Goal: Task Accomplishment & Management: Complete application form

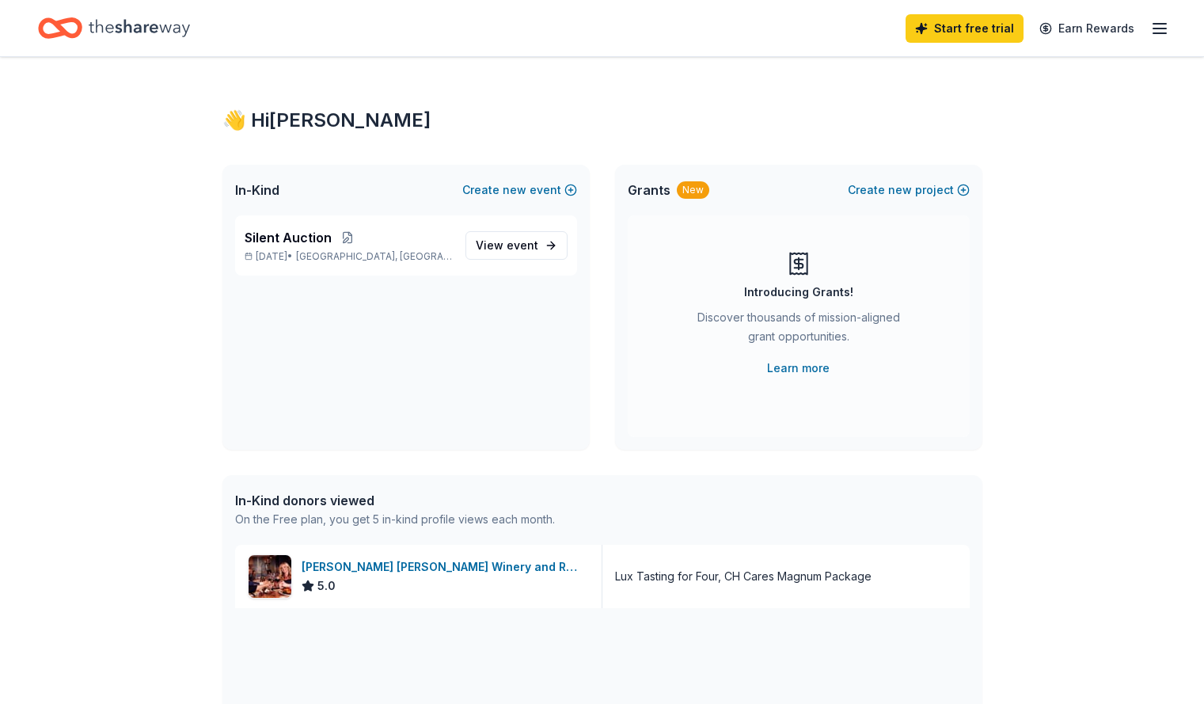
click at [1150, 30] on icon "button" at bounding box center [1159, 28] width 19 height 19
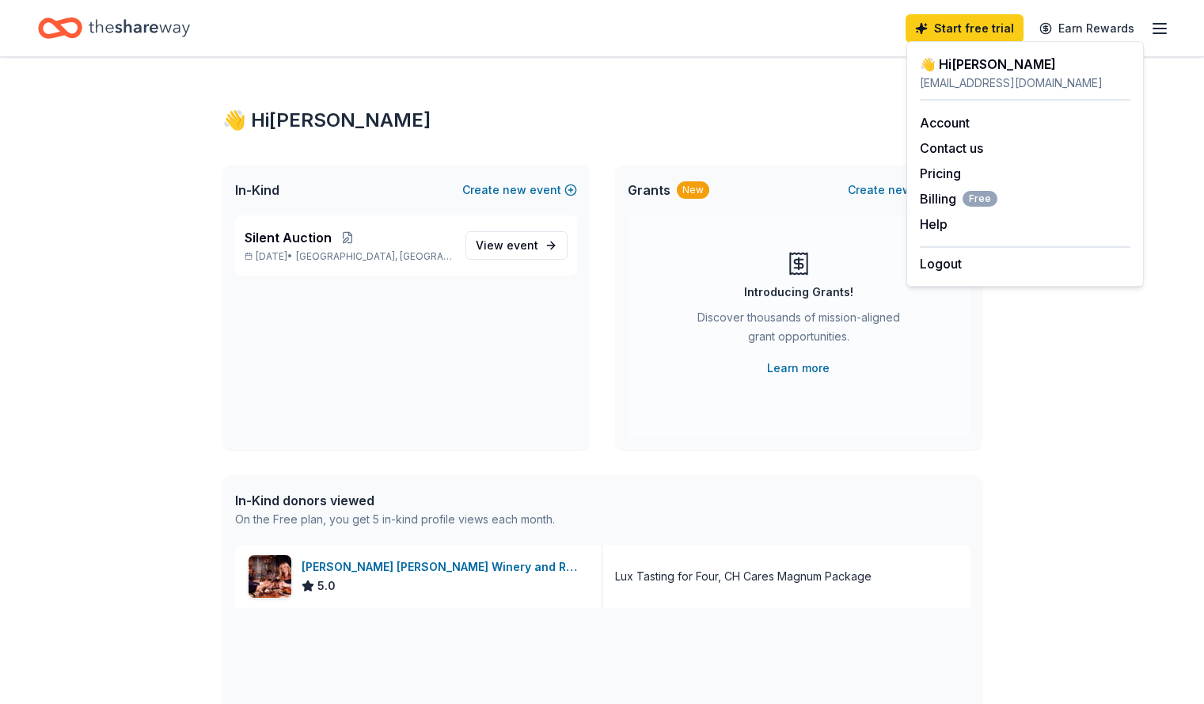
click at [1150, 30] on icon "button" at bounding box center [1159, 28] width 19 height 19
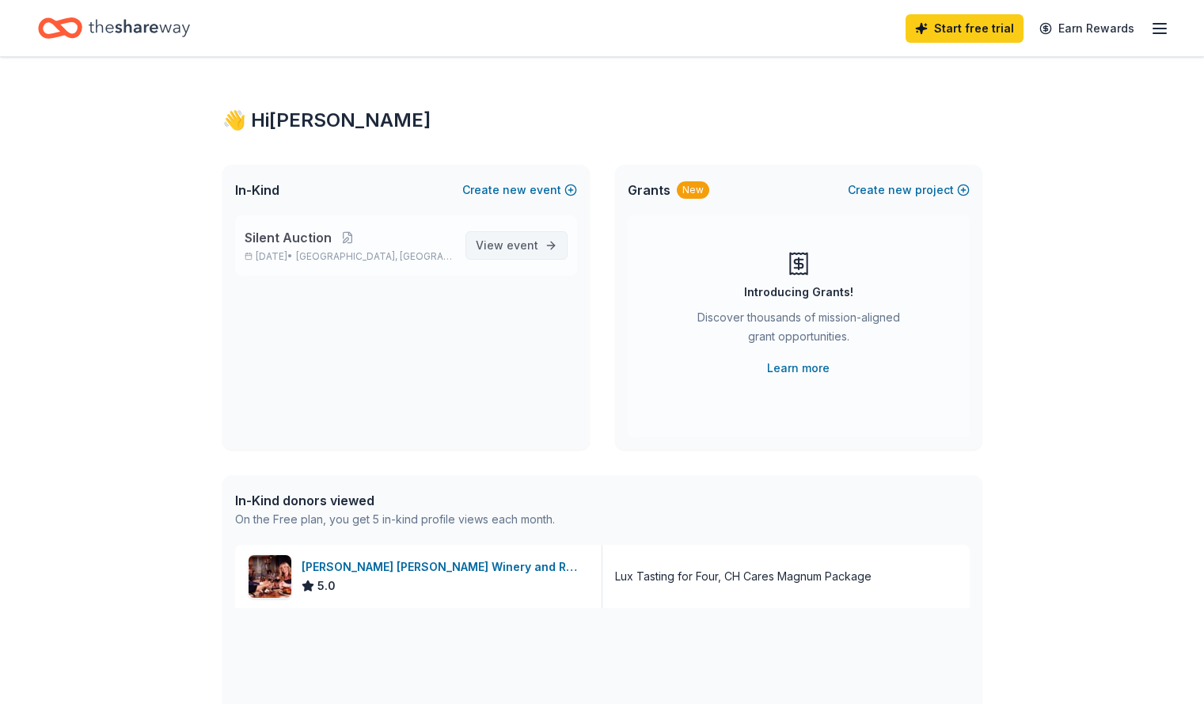
click at [501, 233] on link "View event" at bounding box center [516, 245] width 102 height 28
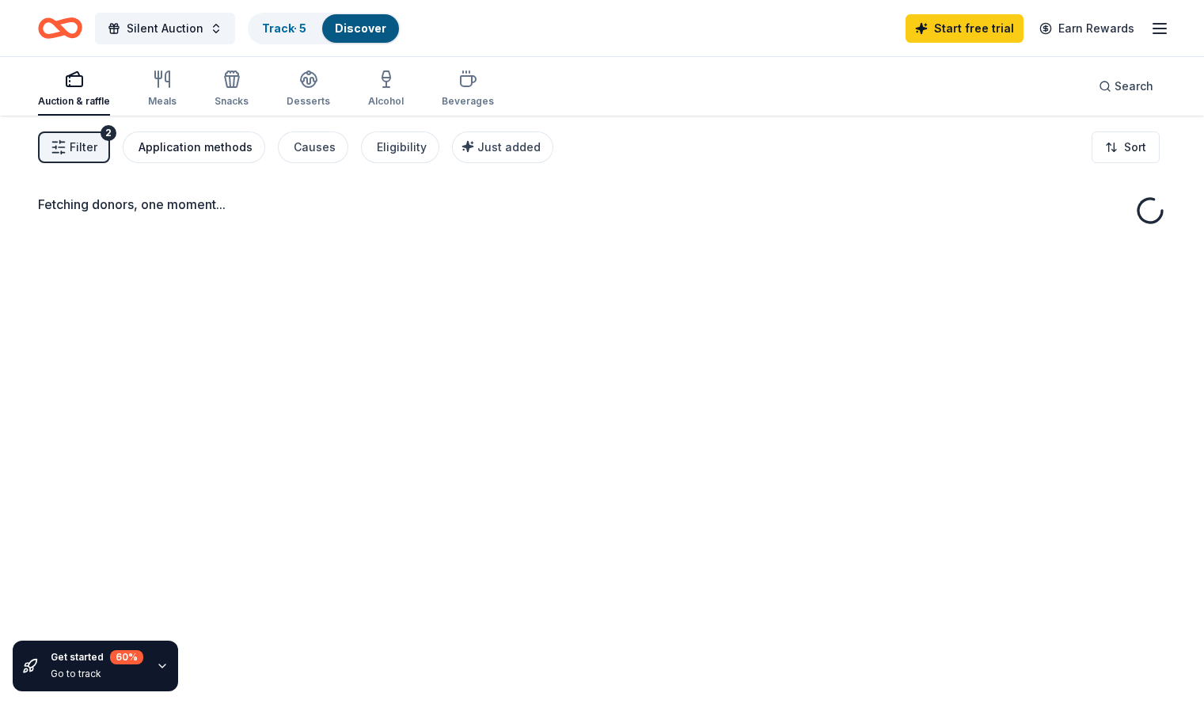
click at [214, 136] on button "Application methods" at bounding box center [194, 147] width 142 height 32
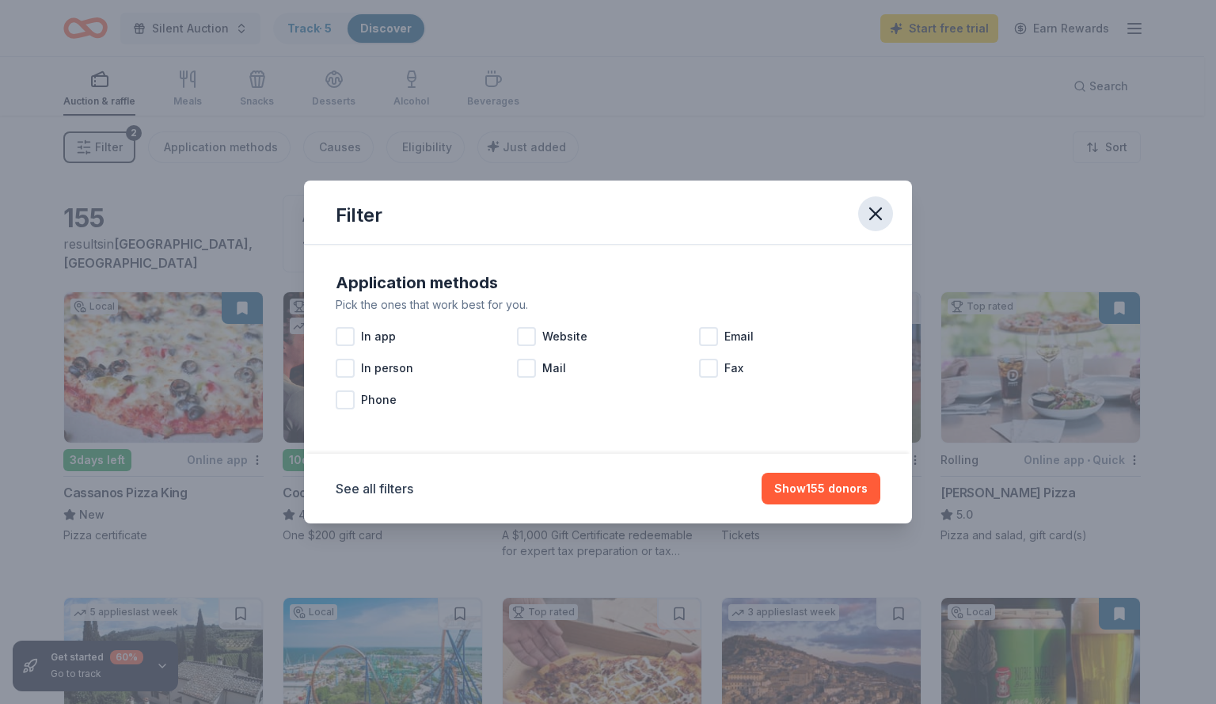
click at [876, 209] on icon "button" at bounding box center [875, 214] width 22 height 22
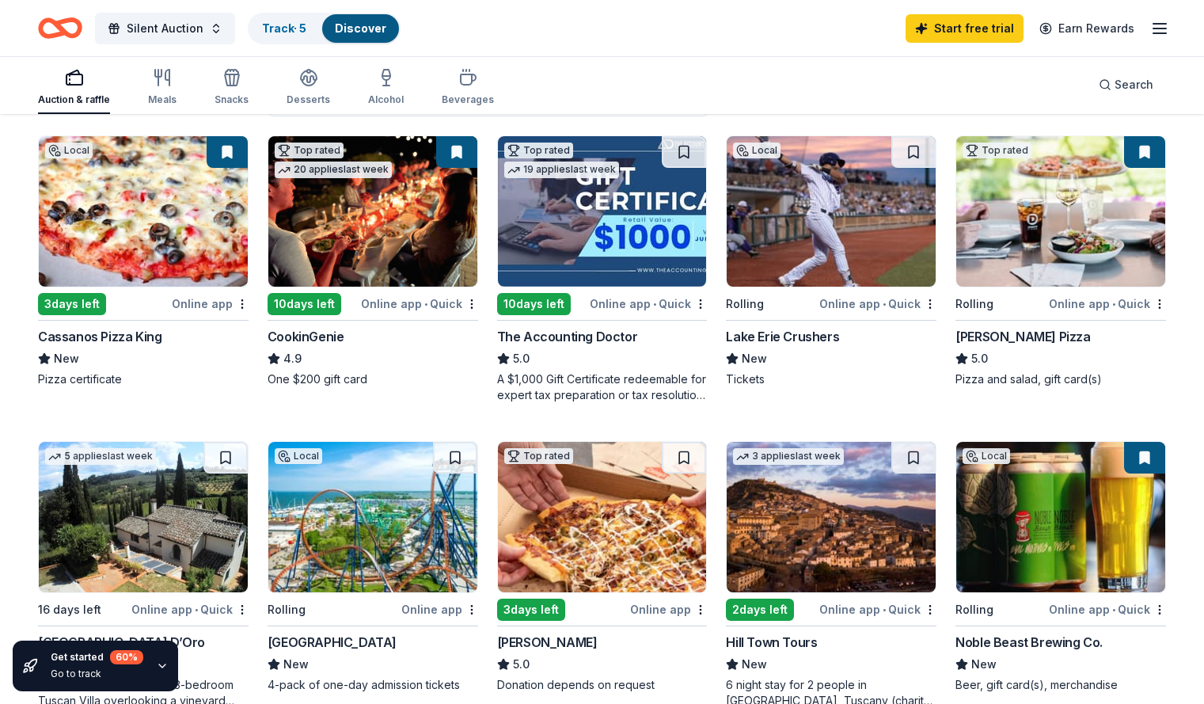
scroll to position [158, 0]
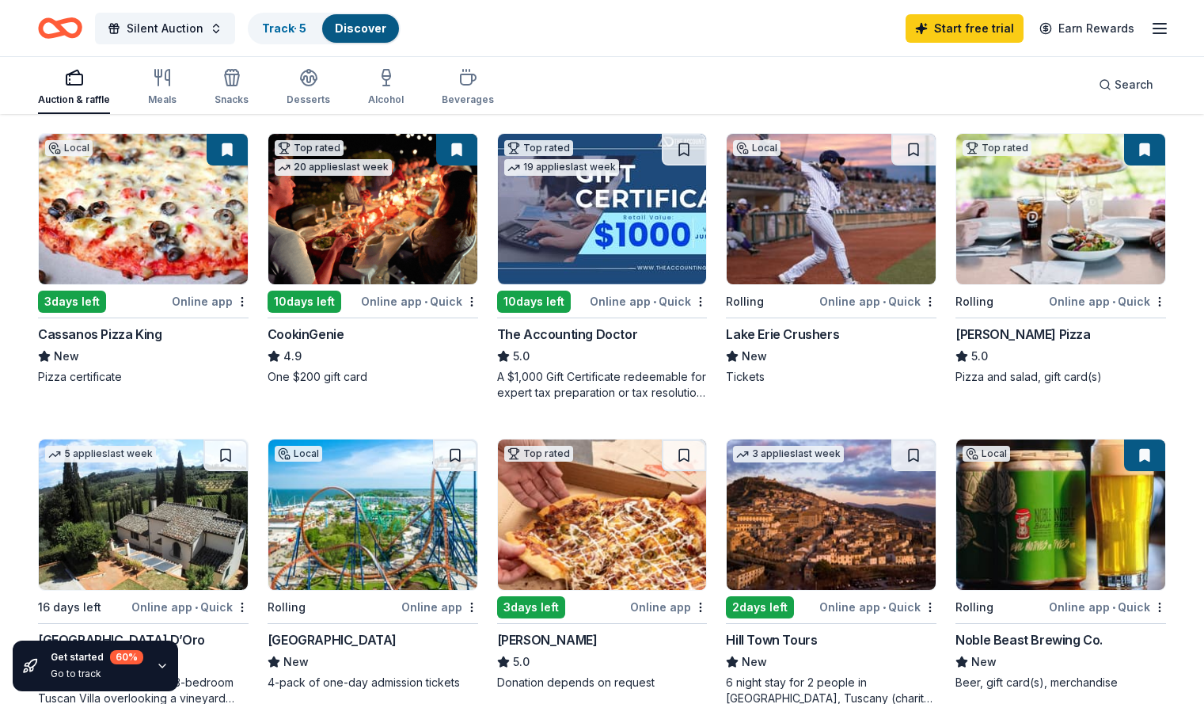
click at [298, 629] on div "Local Rolling Online app Cedar Point New 4-pack of one-day admission tickets" at bounding box center [373, 565] width 211 height 252
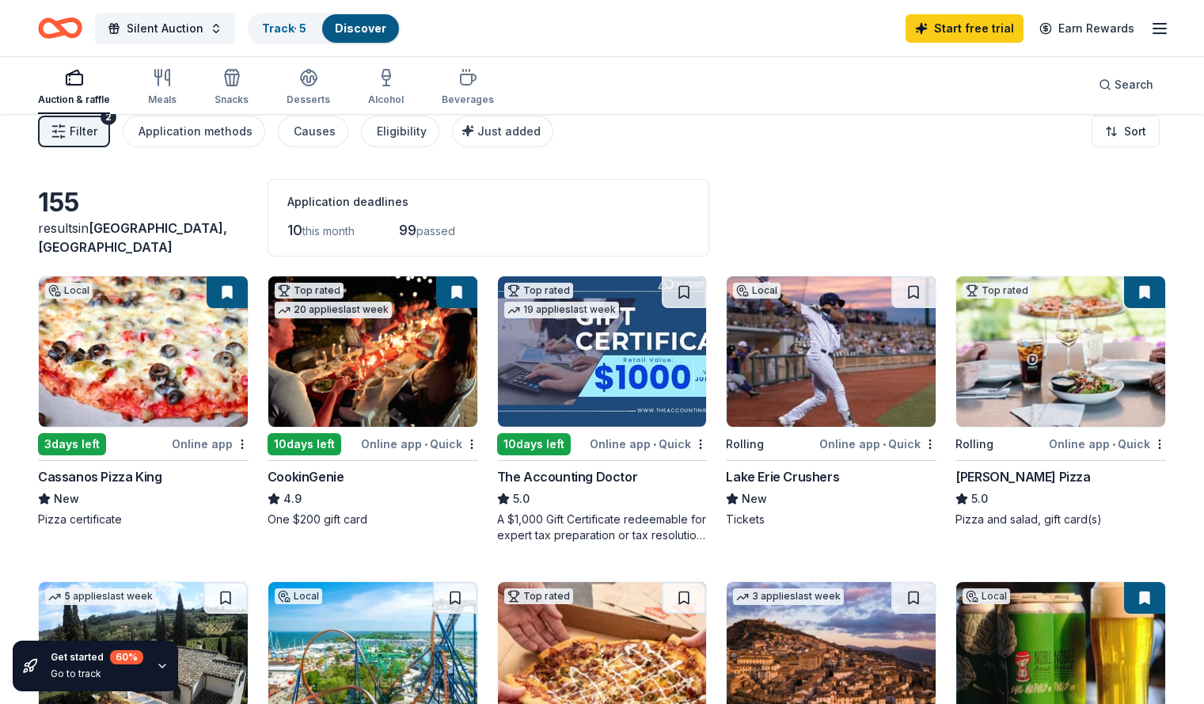
scroll to position [0, 0]
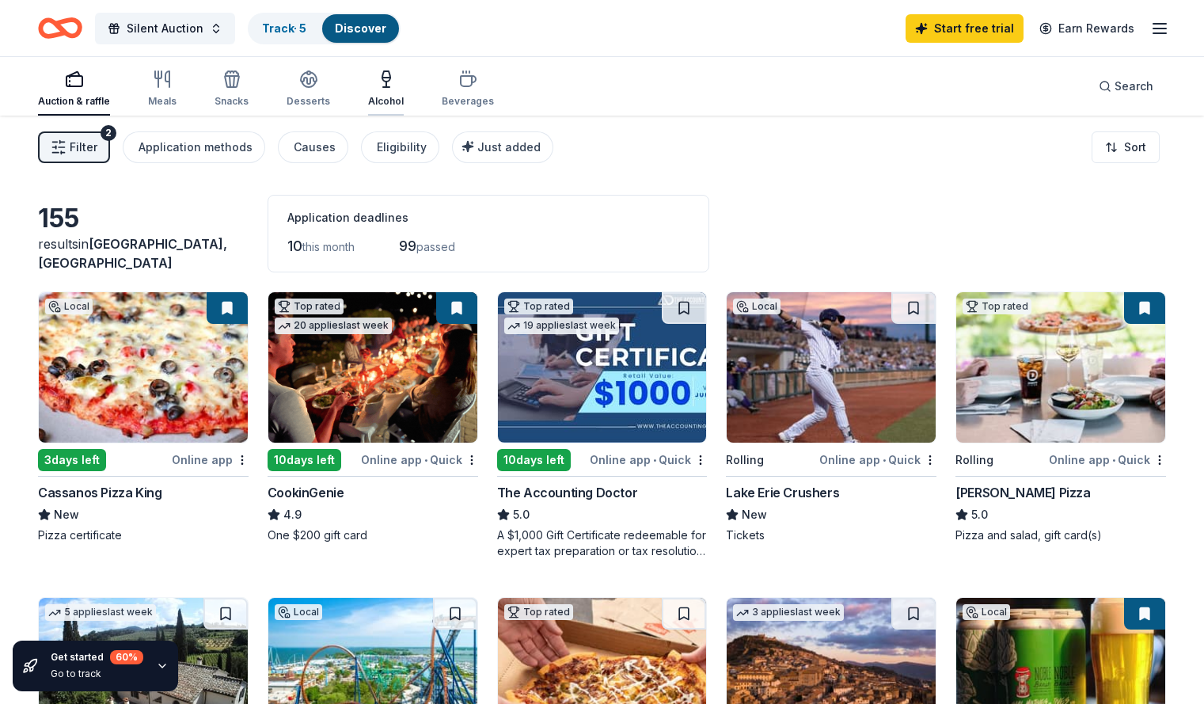
click at [404, 90] on div "Alcohol" at bounding box center [386, 89] width 36 height 38
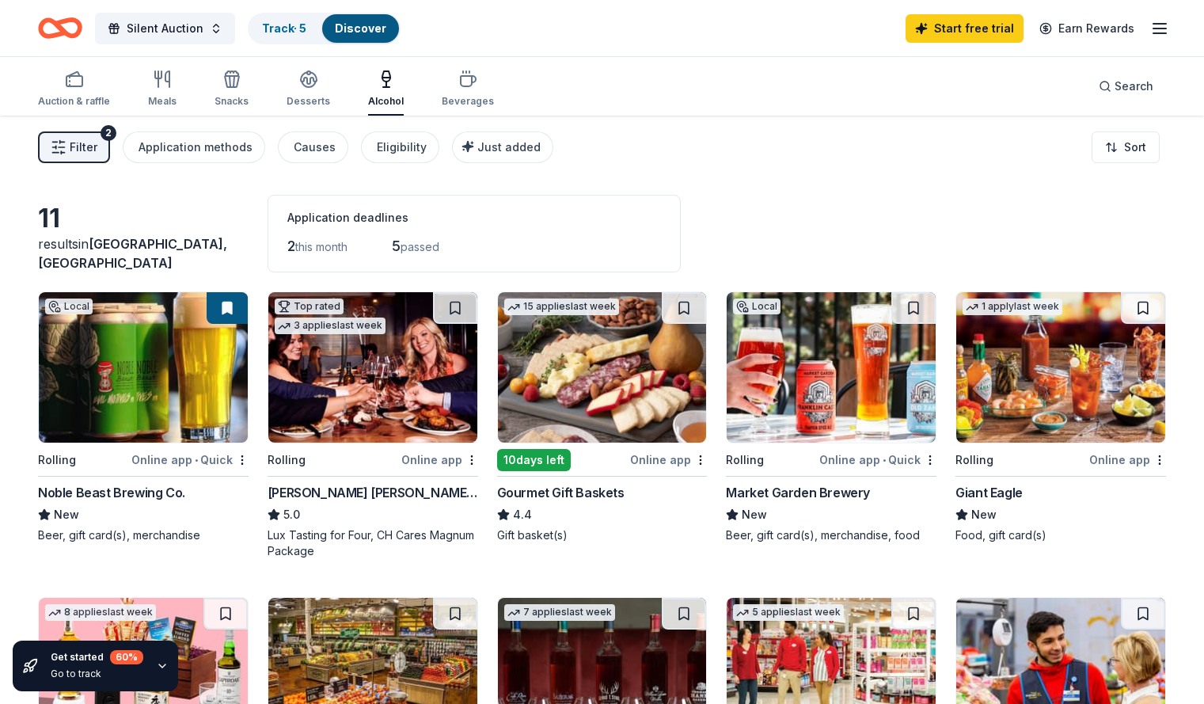
click at [562, 491] on div "Gourmet Gift Baskets" at bounding box center [560, 492] width 127 height 19
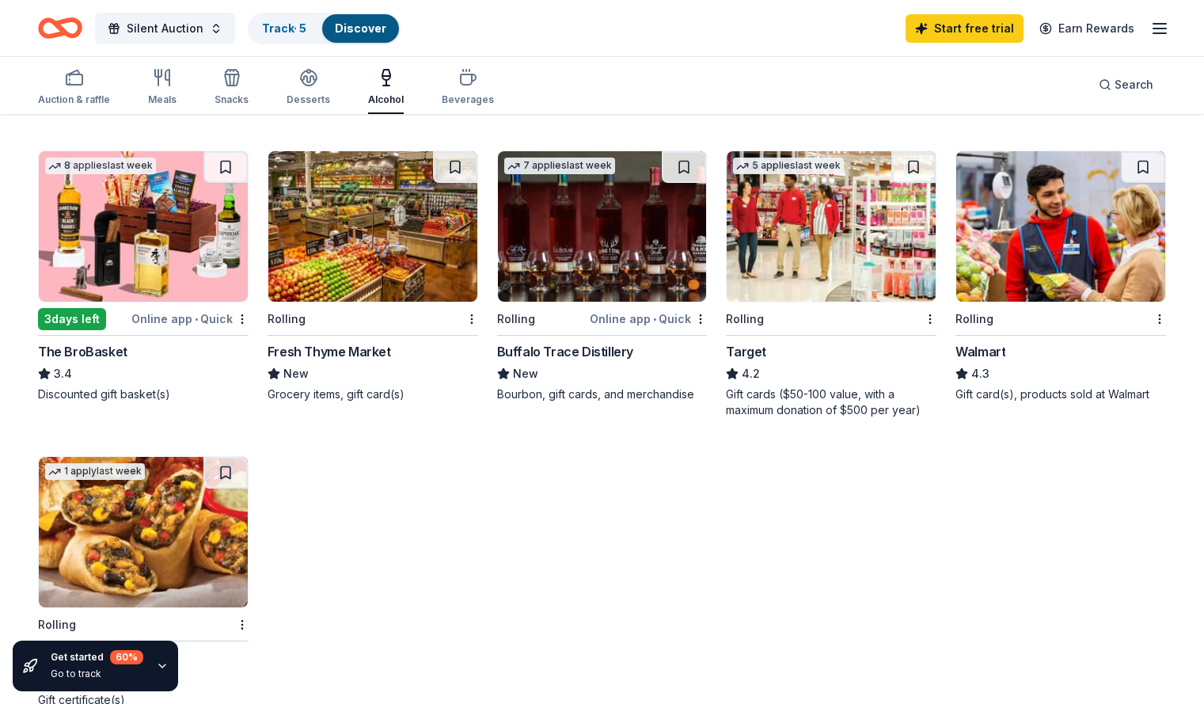
scroll to position [448, 0]
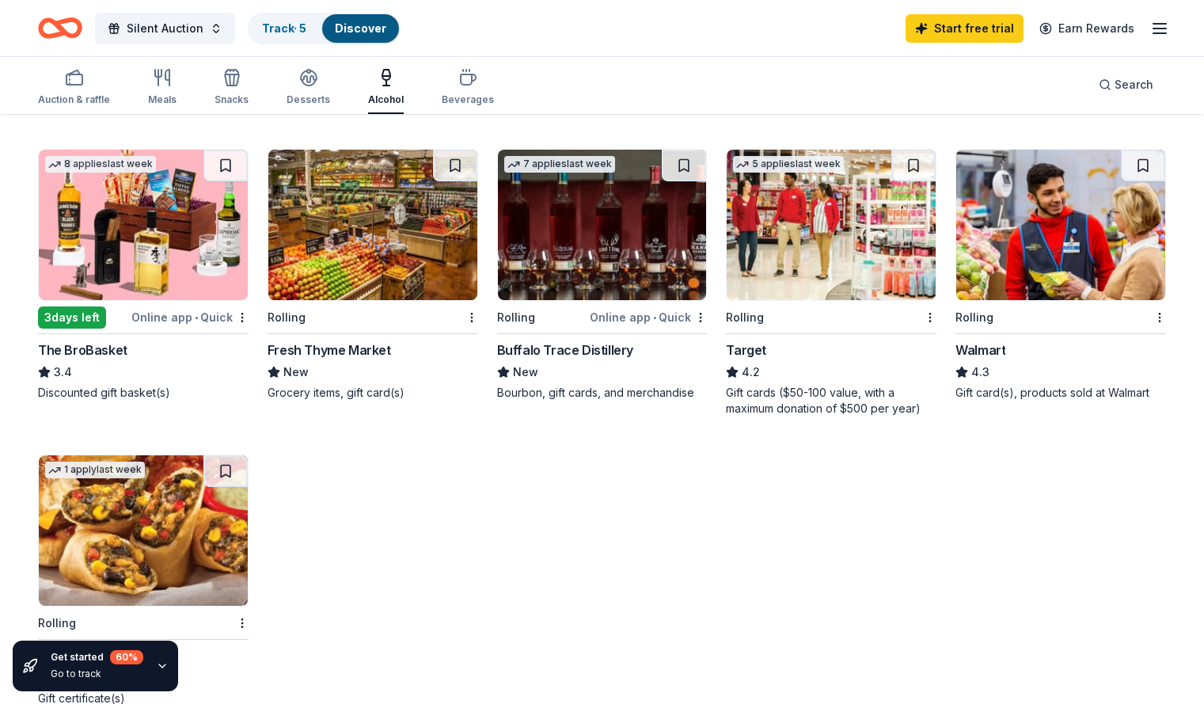
click at [103, 340] on div "The BroBasket" at bounding box center [82, 349] width 89 height 19
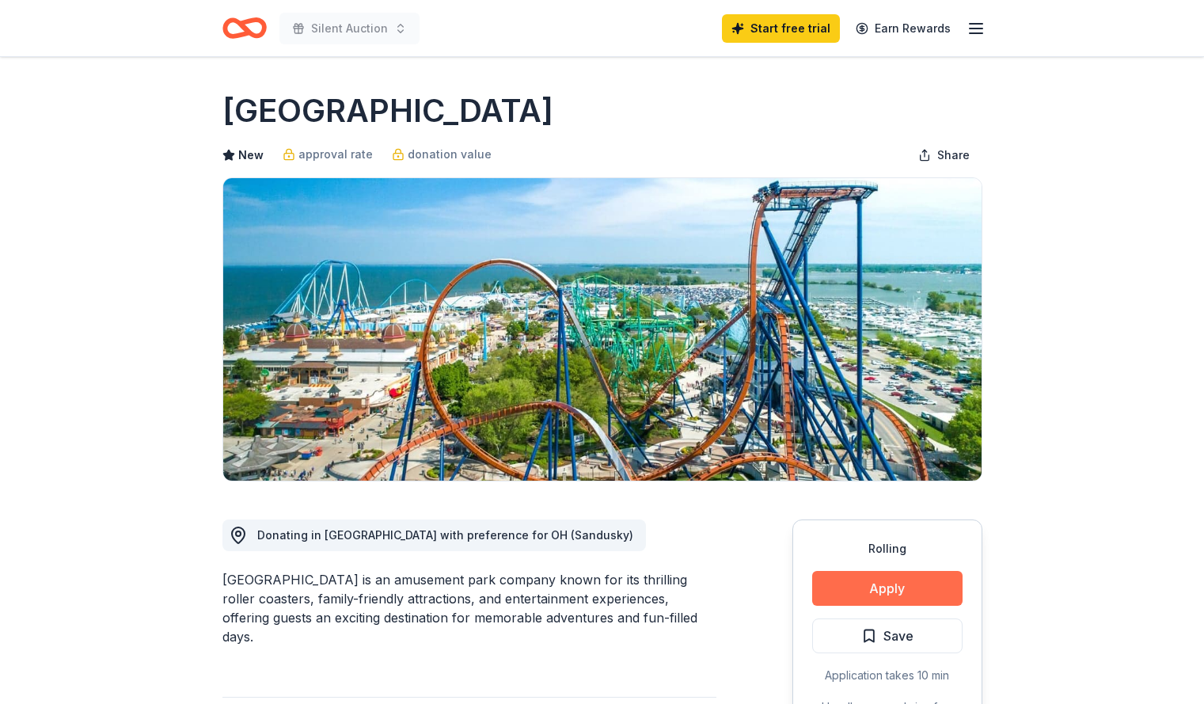
click at [875, 578] on button "Apply" at bounding box center [887, 588] width 150 height 35
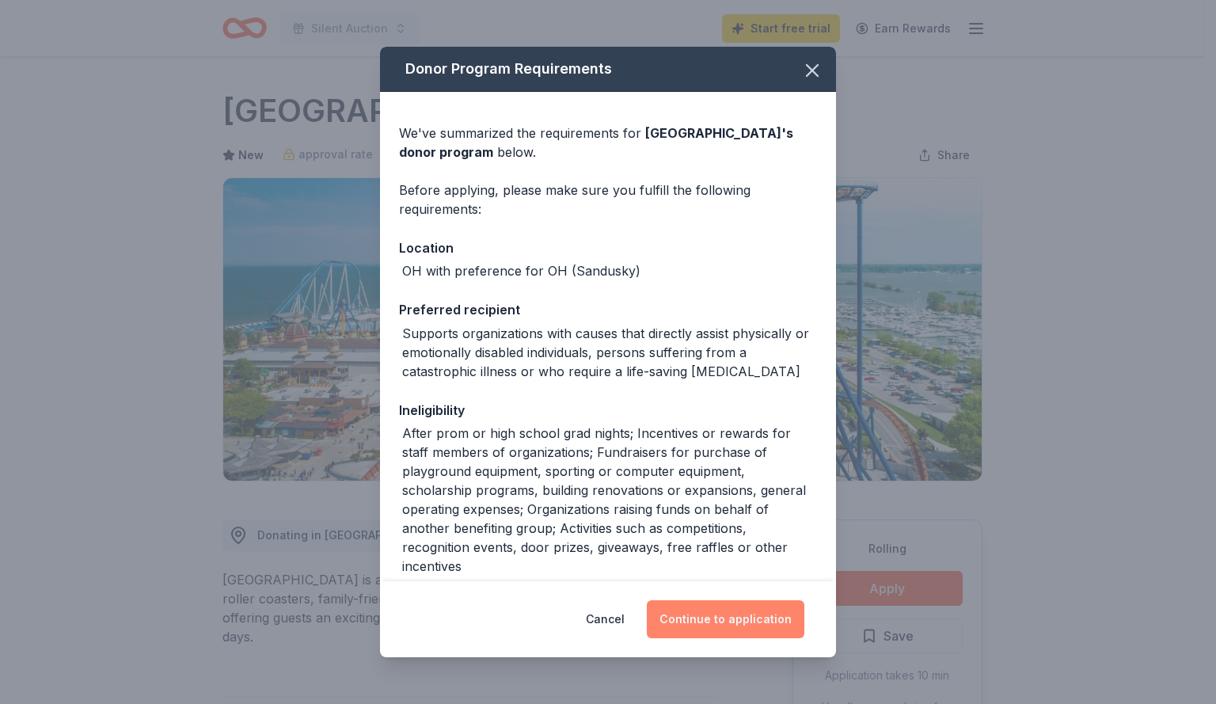
click at [757, 610] on button "Continue to application" at bounding box center [726, 619] width 158 height 38
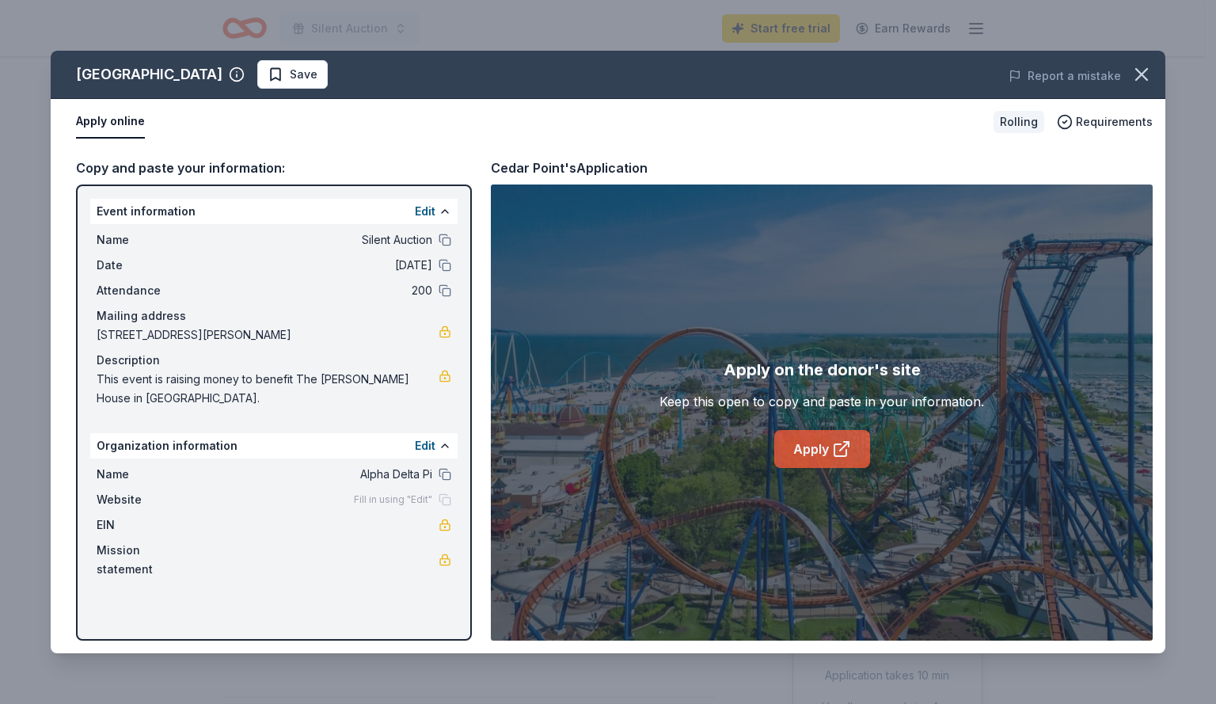
click at [821, 431] on link "Apply" at bounding box center [822, 449] width 96 height 38
click at [48, 15] on div "Cedar Point Save Report a mistake Apply online Rolling Requirements Copy and pa…" at bounding box center [608, 352] width 1216 height 704
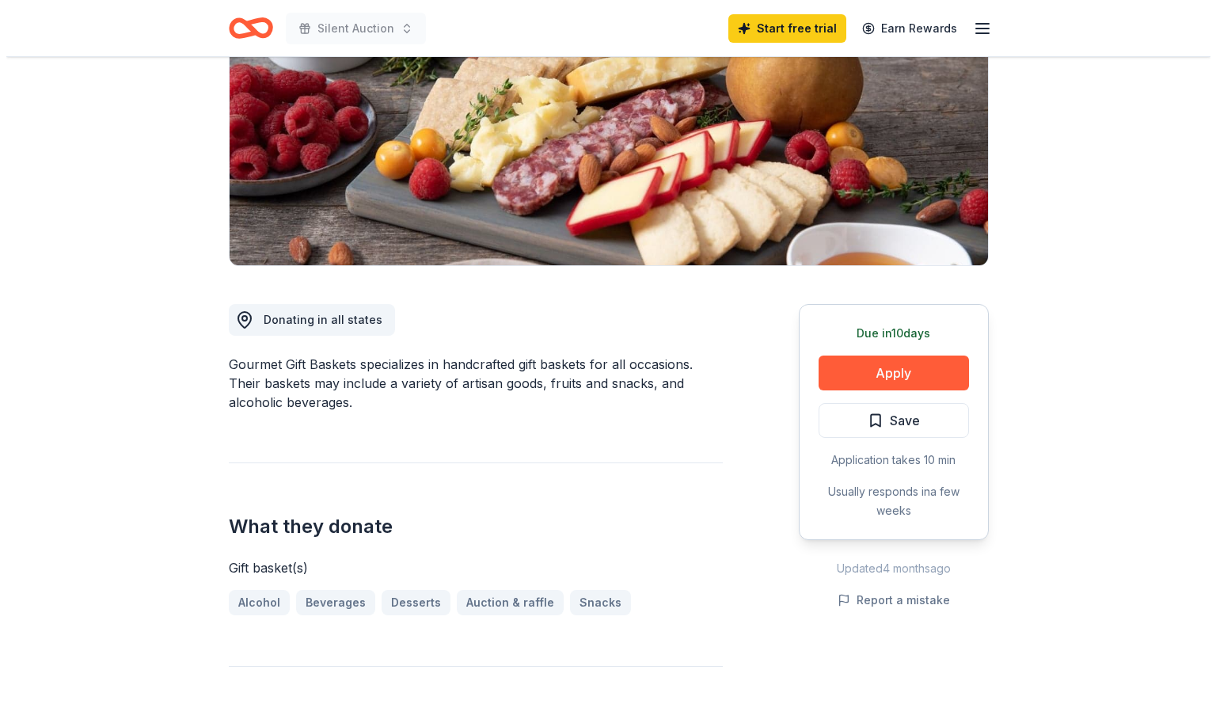
scroll to position [239, 0]
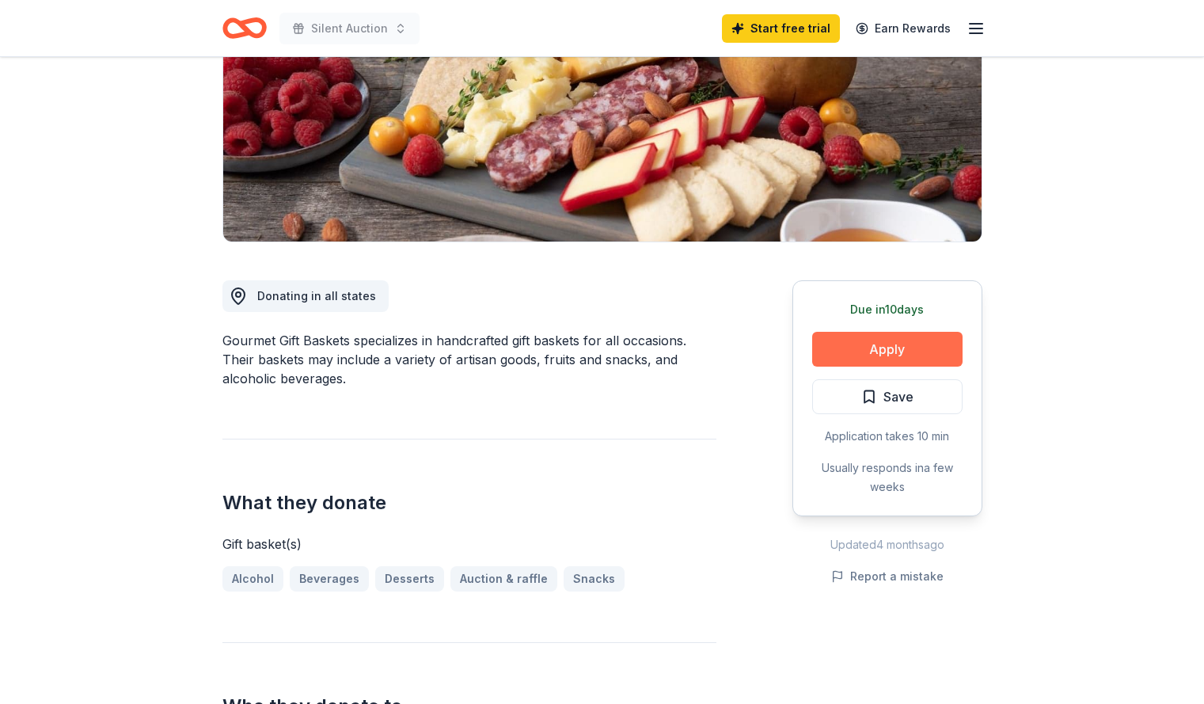
click at [868, 351] on button "Apply" at bounding box center [887, 349] width 150 height 35
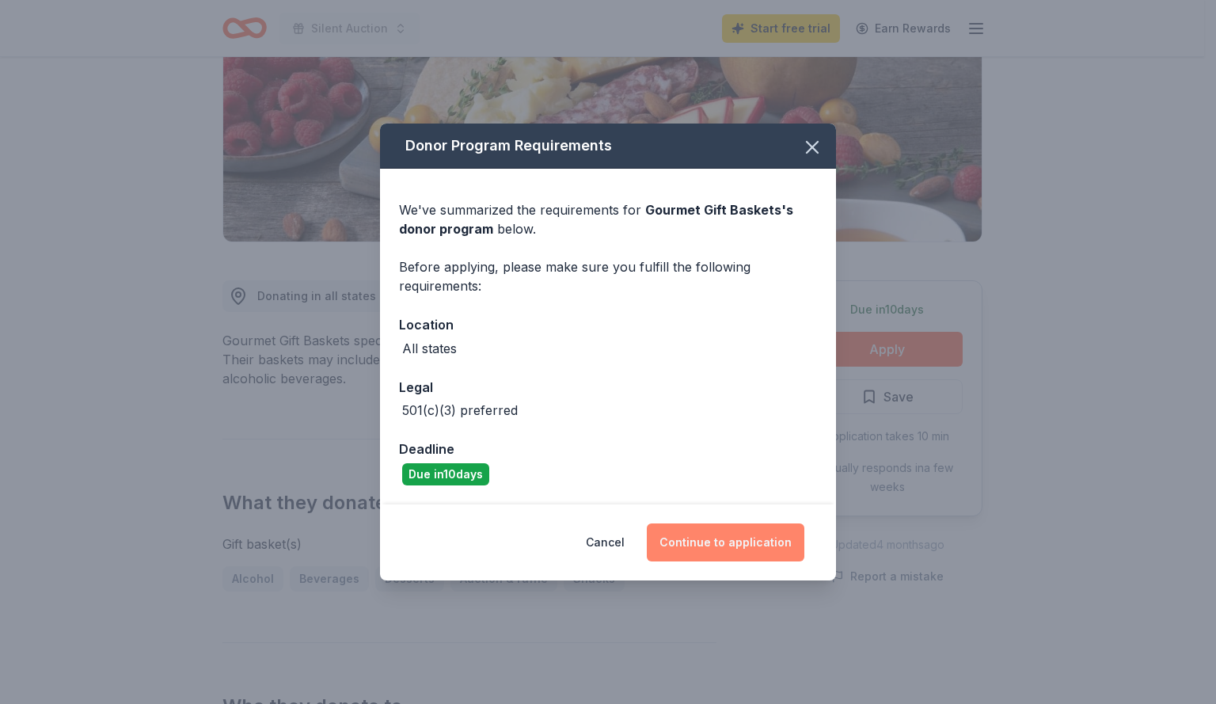
click at [750, 539] on button "Continue to application" at bounding box center [726, 542] width 158 height 38
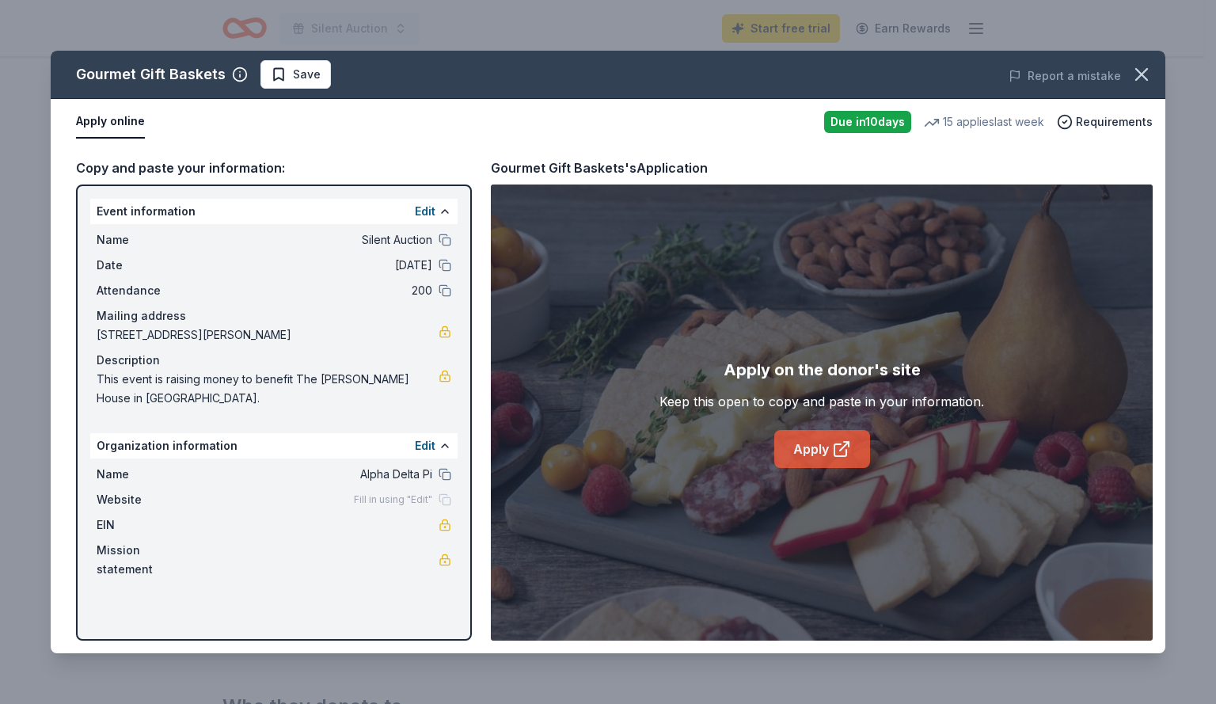
click at [785, 443] on link "Apply" at bounding box center [822, 449] width 96 height 38
click at [815, 449] on link "Apply" at bounding box center [822, 449] width 96 height 38
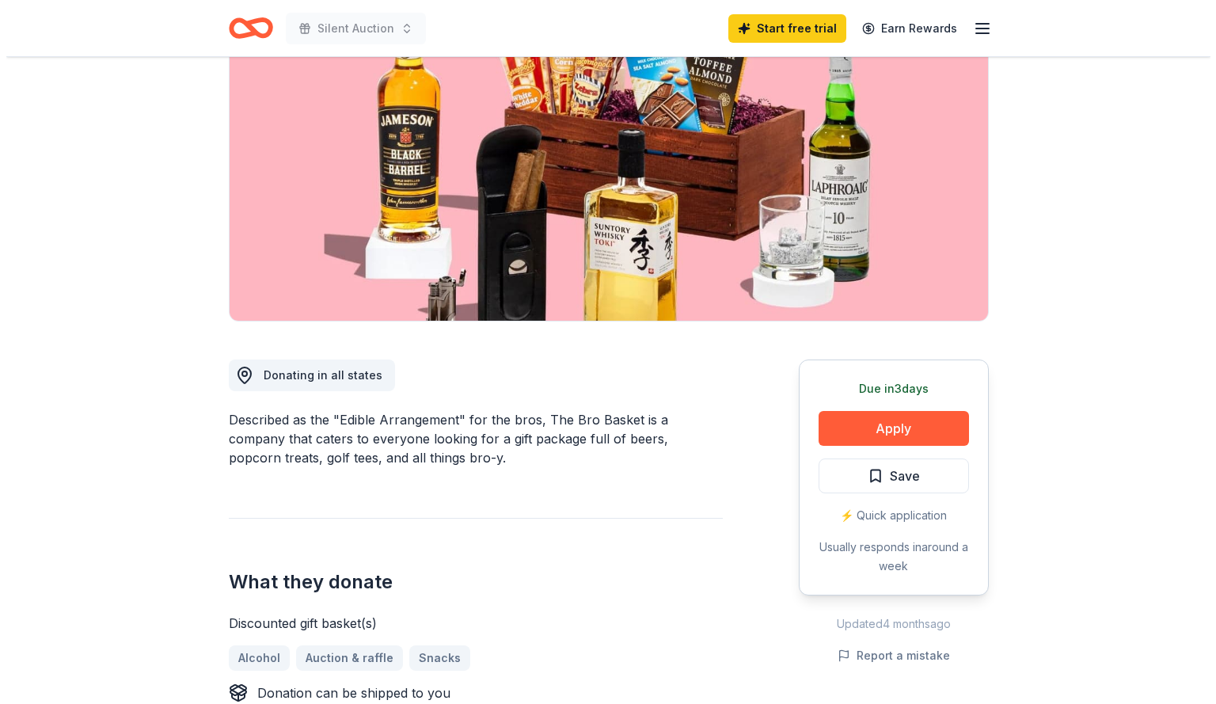
scroll to position [163, 0]
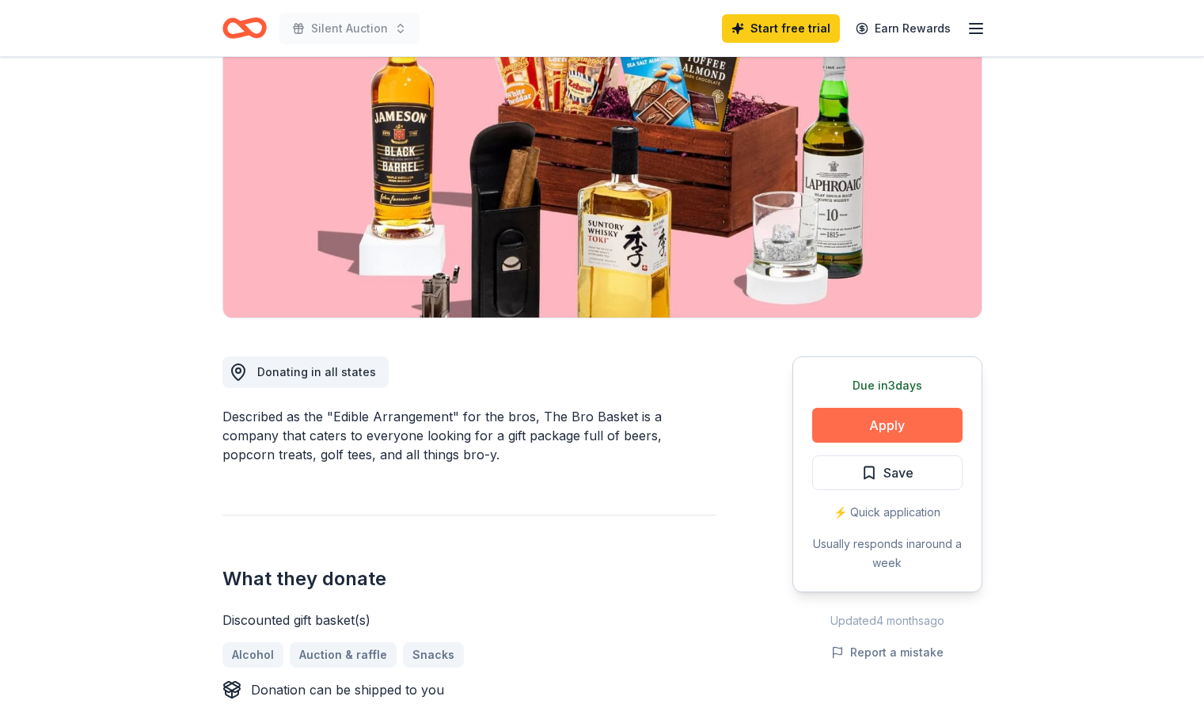
click at [915, 427] on button "Apply" at bounding box center [887, 425] width 150 height 35
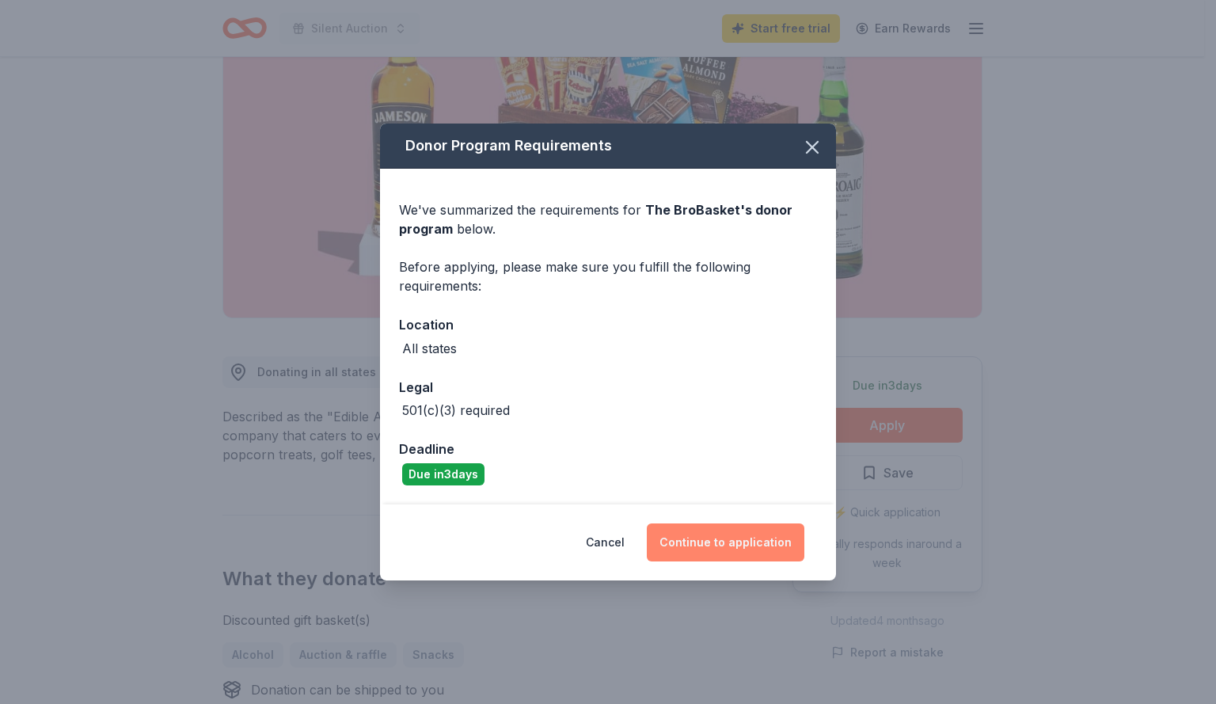
click at [714, 545] on button "Continue to application" at bounding box center [726, 542] width 158 height 38
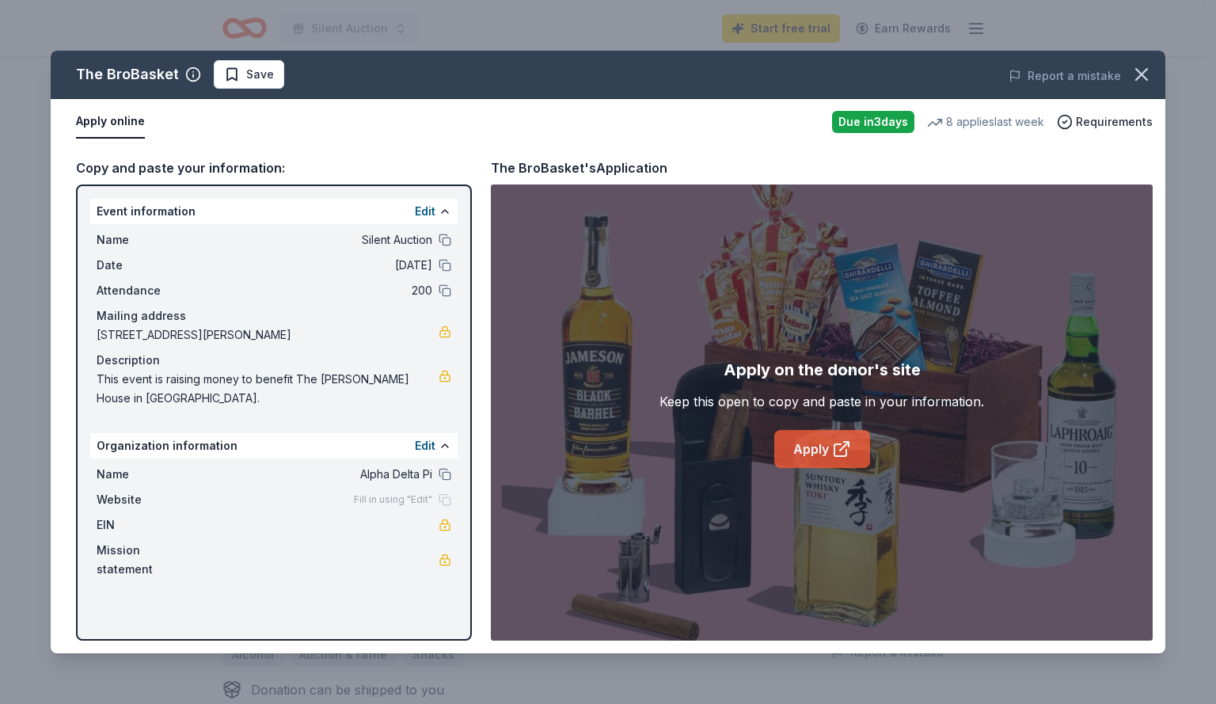
click at [830, 440] on link "Apply" at bounding box center [822, 449] width 96 height 38
